Goal: Entertainment & Leisure: Browse casually

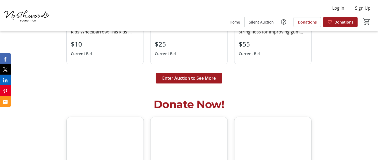
scroll to position [1334, 0]
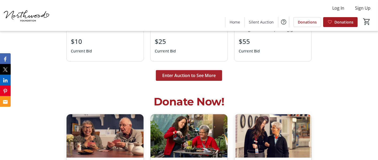
click at [191, 80] on span at bounding box center [189, 75] width 66 height 13
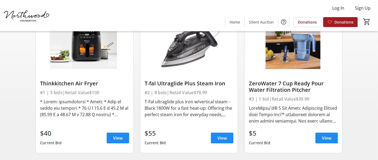
scroll to position [68, 0]
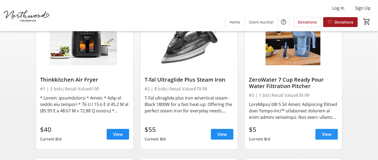
click at [327, 134] on span "View" at bounding box center [327, 134] width 10 height 6
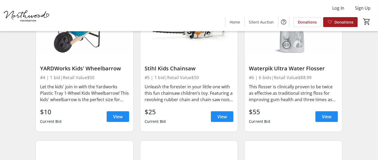
scroll to position [230, 0]
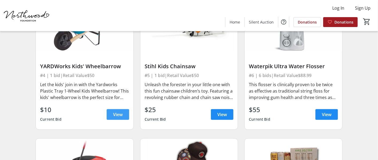
click at [122, 117] on span at bounding box center [118, 114] width 22 height 13
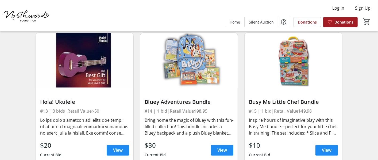
scroll to position [671, 0]
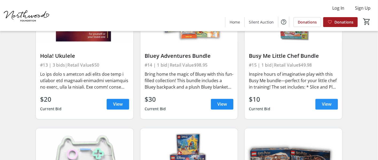
click at [323, 107] on span "View" at bounding box center [327, 104] width 10 height 6
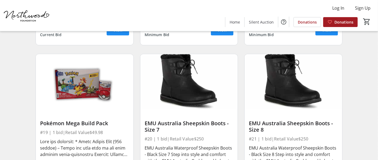
scroll to position [956, 0]
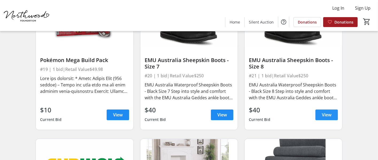
click at [321, 108] on span at bounding box center [326, 114] width 22 height 13
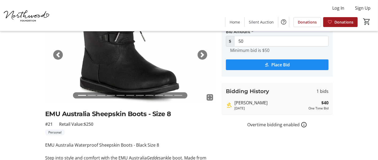
scroll to position [50, 0]
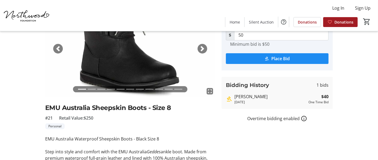
scroll to position [956, 0]
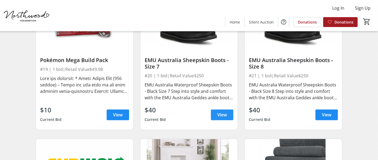
click at [223, 111] on span "View" at bounding box center [222, 114] width 10 height 6
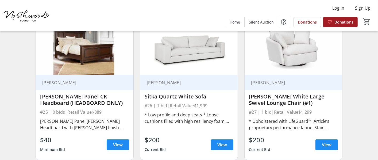
scroll to position [1216, 0]
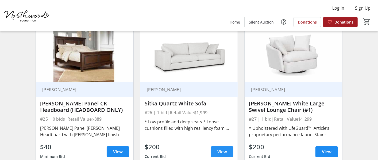
click at [215, 147] on span at bounding box center [222, 151] width 22 height 13
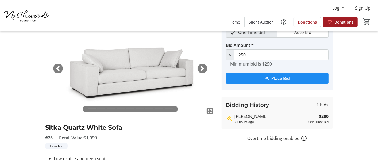
scroll to position [24, 0]
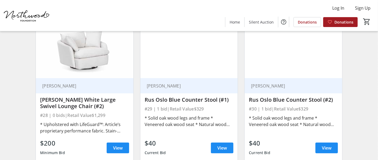
scroll to position [1376, 0]
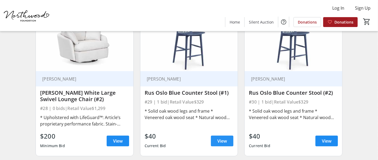
click at [222, 138] on span "View" at bounding box center [222, 141] width 10 height 6
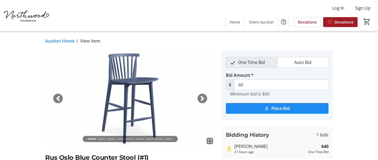
scroll to position [1376, 0]
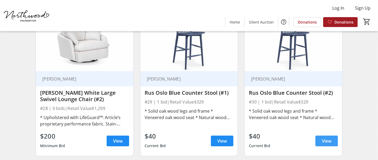
click at [328, 138] on span "View" at bounding box center [327, 141] width 10 height 6
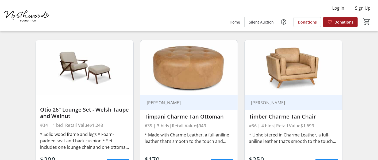
scroll to position [1666, 0]
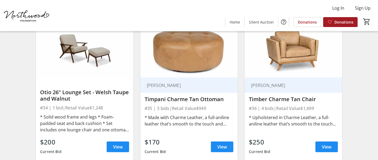
click at [339, 137] on div "AMJ [PERSON_NAME] Timber Charme Tan Chair #36 | 4 bids | Retail Value $1,699 * …" at bounding box center [294, 120] width 98 height 84
click at [336, 140] on span at bounding box center [326, 146] width 22 height 13
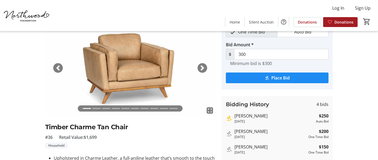
scroll to position [21, 0]
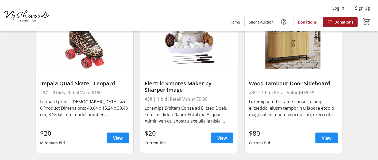
scroll to position [1827, 0]
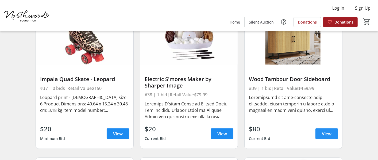
click at [328, 130] on span "View" at bounding box center [327, 133] width 10 height 6
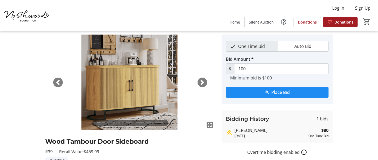
scroll to position [20, 0]
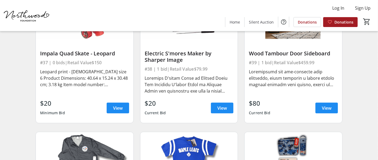
scroll to position [1862, 0]
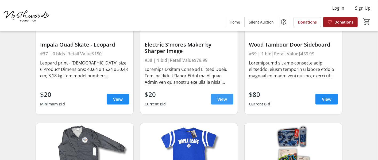
click at [220, 96] on span "View" at bounding box center [222, 99] width 10 height 6
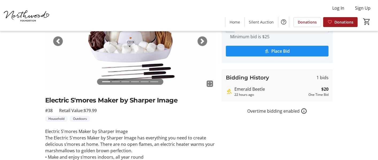
scroll to position [63, 0]
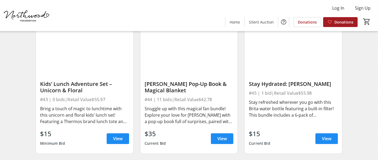
scroll to position [2105, 0]
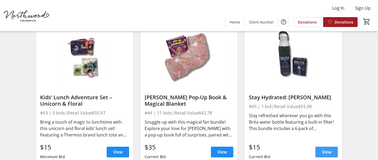
click at [330, 149] on span "View" at bounding box center [327, 152] width 10 height 6
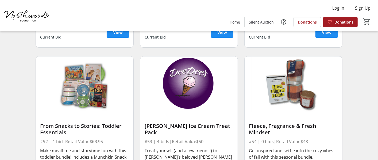
scroll to position [2552, 0]
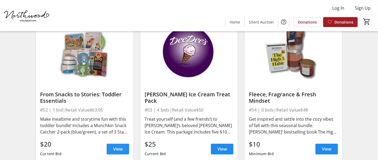
click at [124, 144] on span at bounding box center [118, 148] width 22 height 13
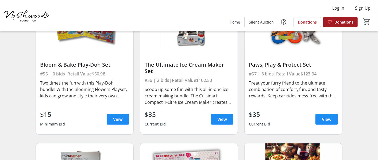
scroll to position [2745, 0]
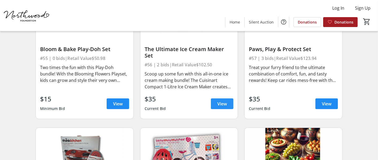
click at [226, 100] on span "View" at bounding box center [222, 103] width 10 height 6
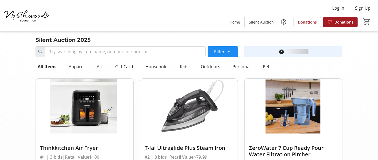
scroll to position [2745, 0]
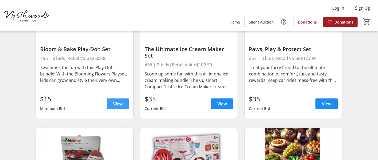
click at [118, 100] on span "View" at bounding box center [118, 103] width 10 height 6
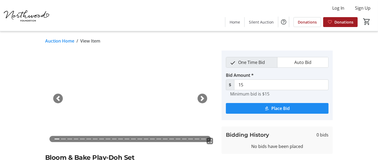
scroll to position [2745, 0]
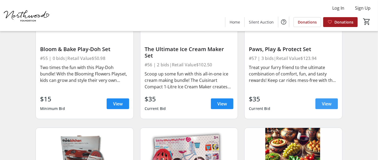
click at [328, 100] on span "View" at bounding box center [327, 103] width 10 height 6
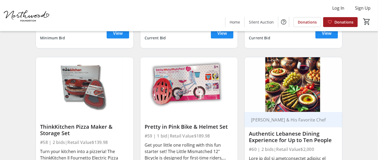
scroll to position [2865, 0]
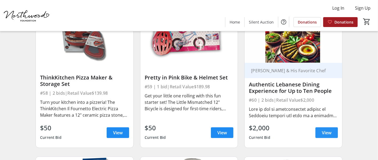
click at [327, 129] on span "View" at bounding box center [327, 132] width 10 height 6
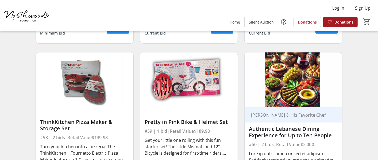
scroll to position [2831, 0]
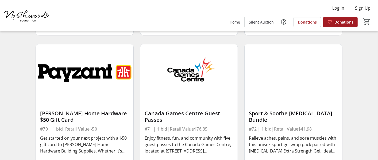
scroll to position [3426, 0]
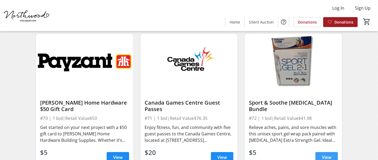
click at [330, 154] on span "View" at bounding box center [327, 157] width 10 height 6
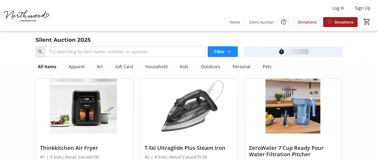
scroll to position [3426, 0]
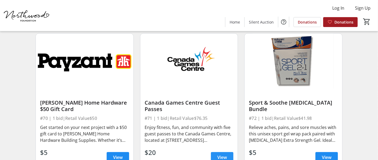
click at [221, 154] on span "View" at bounding box center [222, 157] width 10 height 6
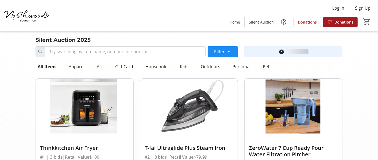
scroll to position [3426, 0]
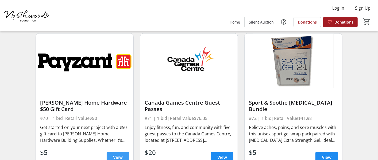
click at [121, 154] on span "View" at bounding box center [118, 157] width 10 height 6
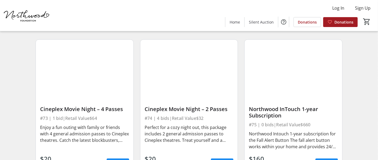
scroll to position [3573, 0]
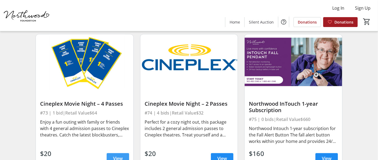
click at [123, 152] on span at bounding box center [118, 158] width 22 height 13
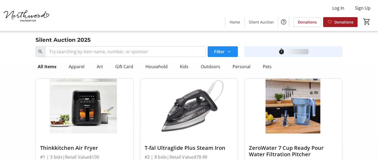
scroll to position [3573, 0]
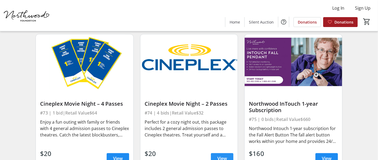
click at [221, 155] on span "View" at bounding box center [222, 158] width 10 height 6
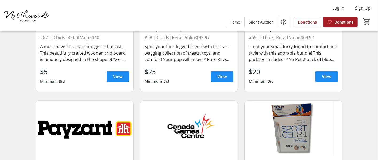
scroll to position [3315, 0]
